Goal: Task Accomplishment & Management: Complete application form

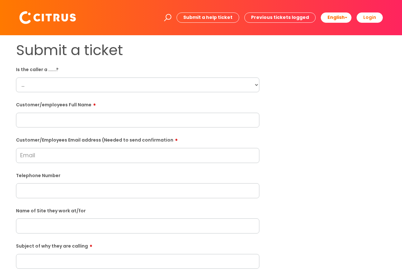
click at [256, 84] on select "... Citrus Customer Citrus Employee [DEMOGRAPHIC_DATA] Supplier" at bounding box center [137, 84] width 243 height 15
select select "Citrus Employee"
click at [16, 77] on select "... Citrus Customer Citrus Employee [DEMOGRAPHIC_DATA] Supplier" at bounding box center [137, 84] width 243 height 15
paste input "[PERSON_NAME]"
type input "[PERSON_NAME]"
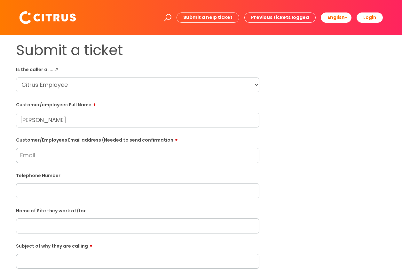
paste input "[EMAIL_ADDRESS][DOMAIN_NAME]"
type input "[EMAIL_ADDRESS][DOMAIN_NAME]"
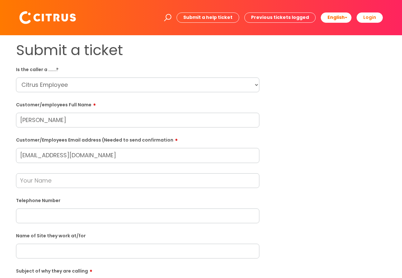
paste input "07562220692"
type input "07562220692"
click at [39, 178] on input "text" at bounding box center [137, 180] width 243 height 15
type input "[PERSON_NAME]"
click at [56, 252] on input "text" at bounding box center [137, 250] width 243 height 15
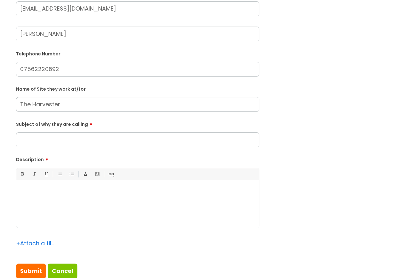
scroll to position [148, 0]
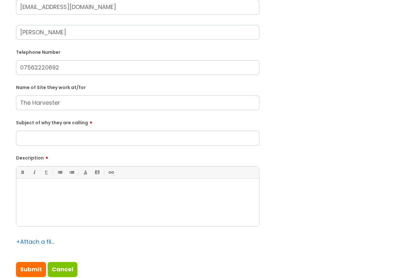
type input "The Harvester"
click at [62, 140] on input "Subject of why they are calling" at bounding box center [137, 137] width 243 height 15
type input "Clocking On"
drag, startPoint x: 44, startPoint y: 180, endPoint x: 35, endPoint y: 189, distance: 11.8
click at [44, 181] on div "Bold (Ctrl-B) Italic (Ctrl-I) Underline(Ctrl-U) • Unordered List (Ctrl-Shift-7)…" at bounding box center [137, 196] width 243 height 60
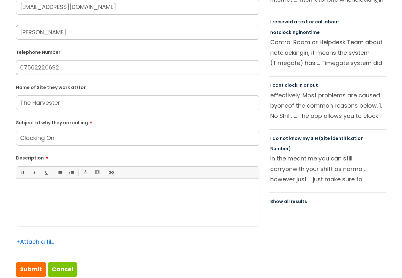
click at [29, 204] on div at bounding box center [137, 204] width 243 height 44
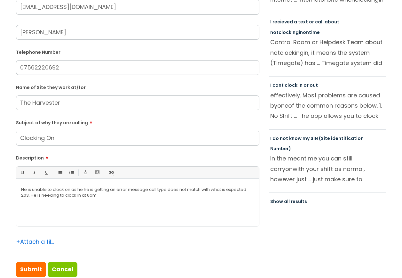
click at [340, 239] on div "Submit a ticket Is the caller a ......? ... Citrus Customer Citrus Employee [DE…" at bounding box center [200, 90] width 379 height 393
click at [24, 267] on input "Submit" at bounding box center [31, 269] width 30 height 15
type input "Please Wait..."
